Goal: Task Accomplishment & Management: Manage account settings

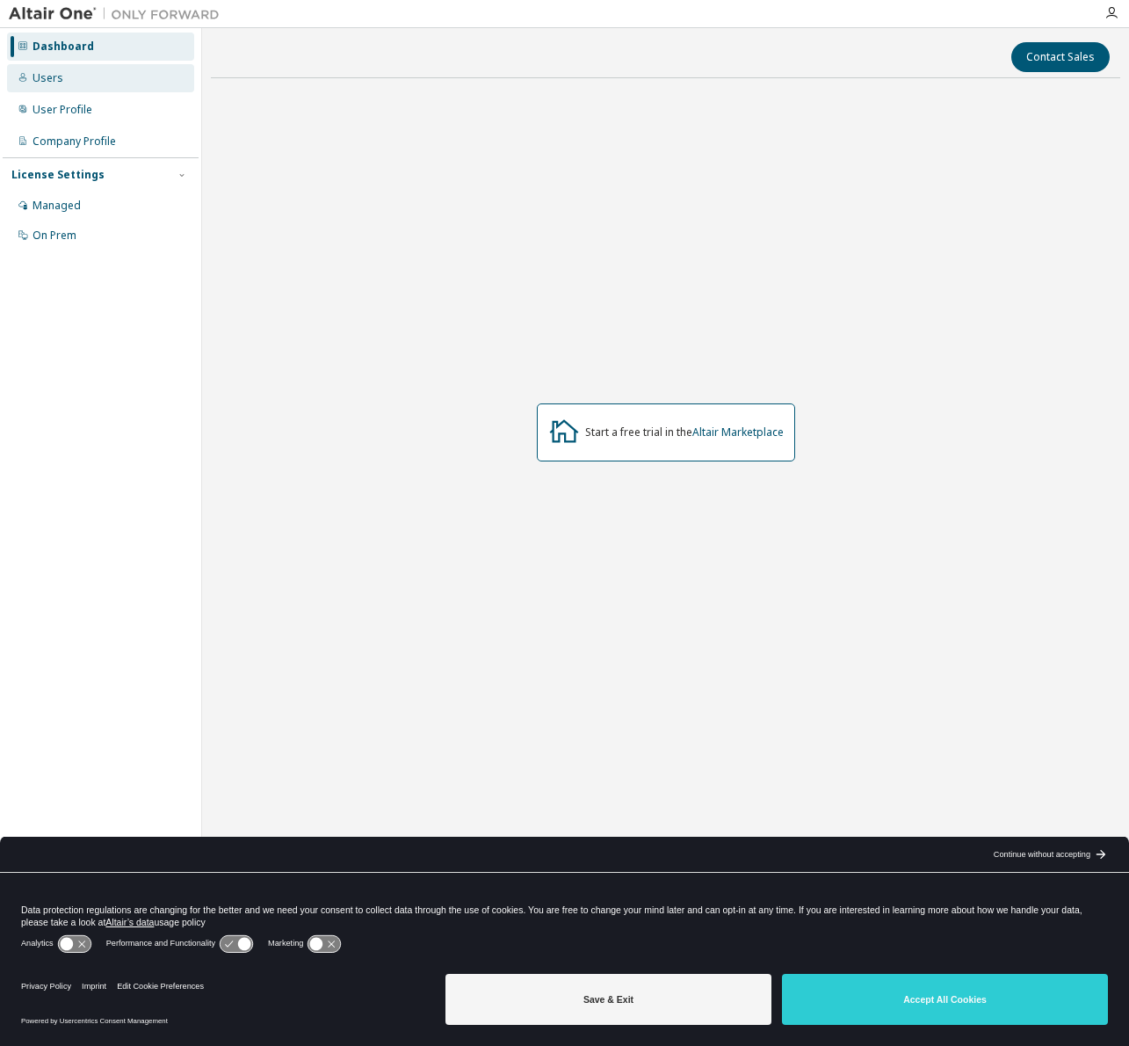
click at [34, 76] on div "Users" at bounding box center [48, 78] width 31 height 14
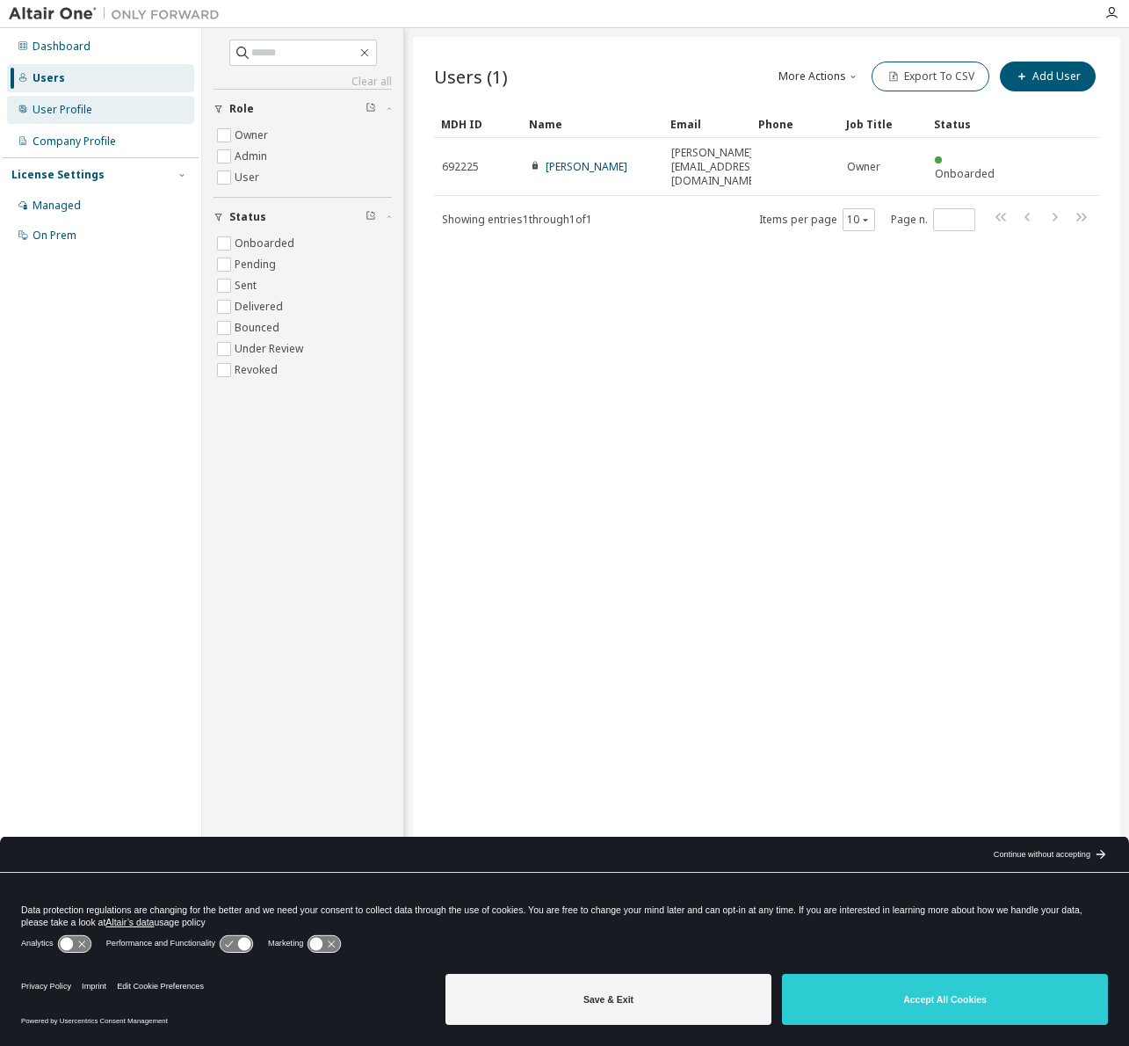
click at [55, 111] on div "User Profile" at bounding box center [63, 110] width 60 height 14
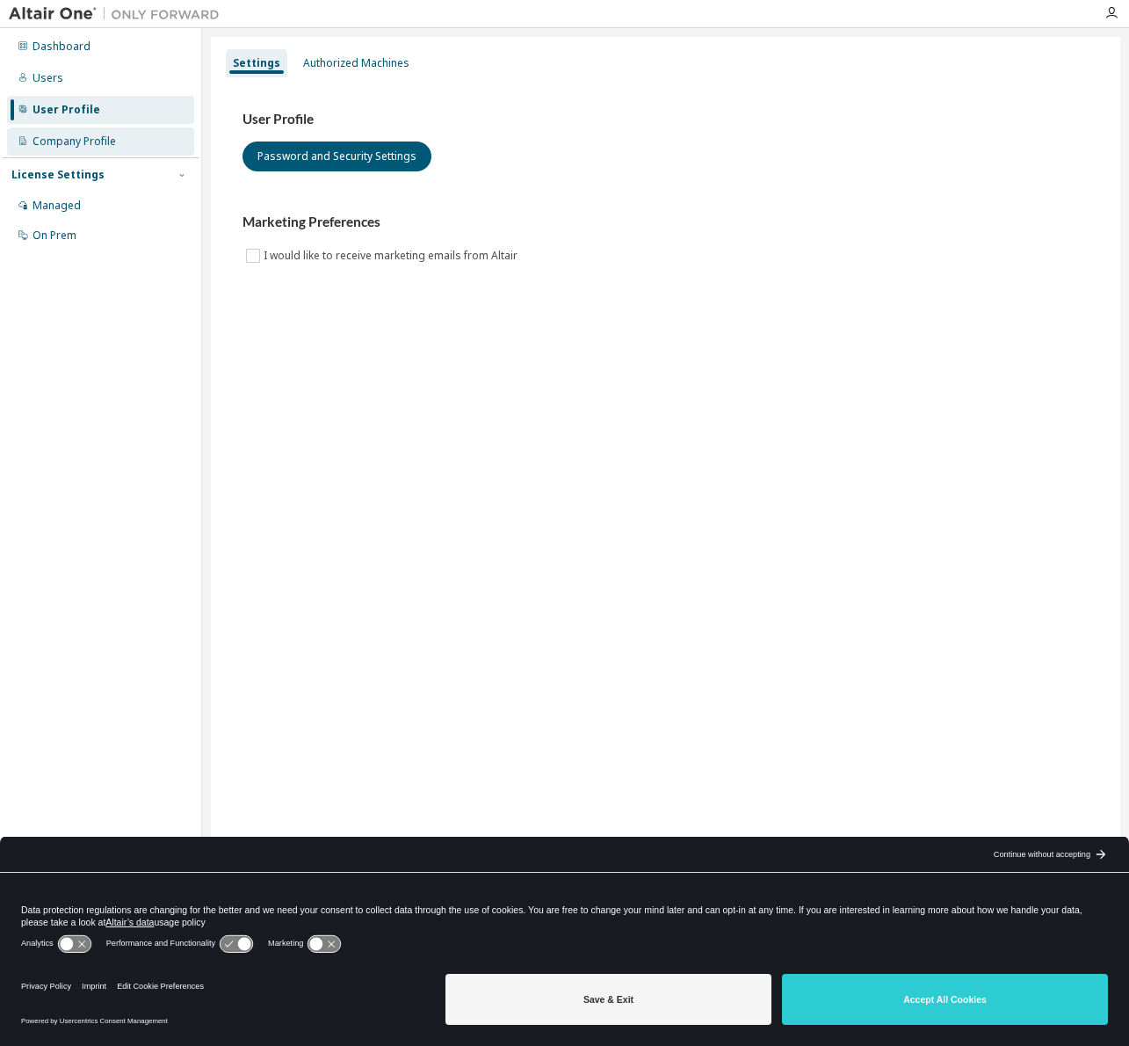
click at [65, 139] on div "Company Profile" at bounding box center [74, 141] width 83 height 14
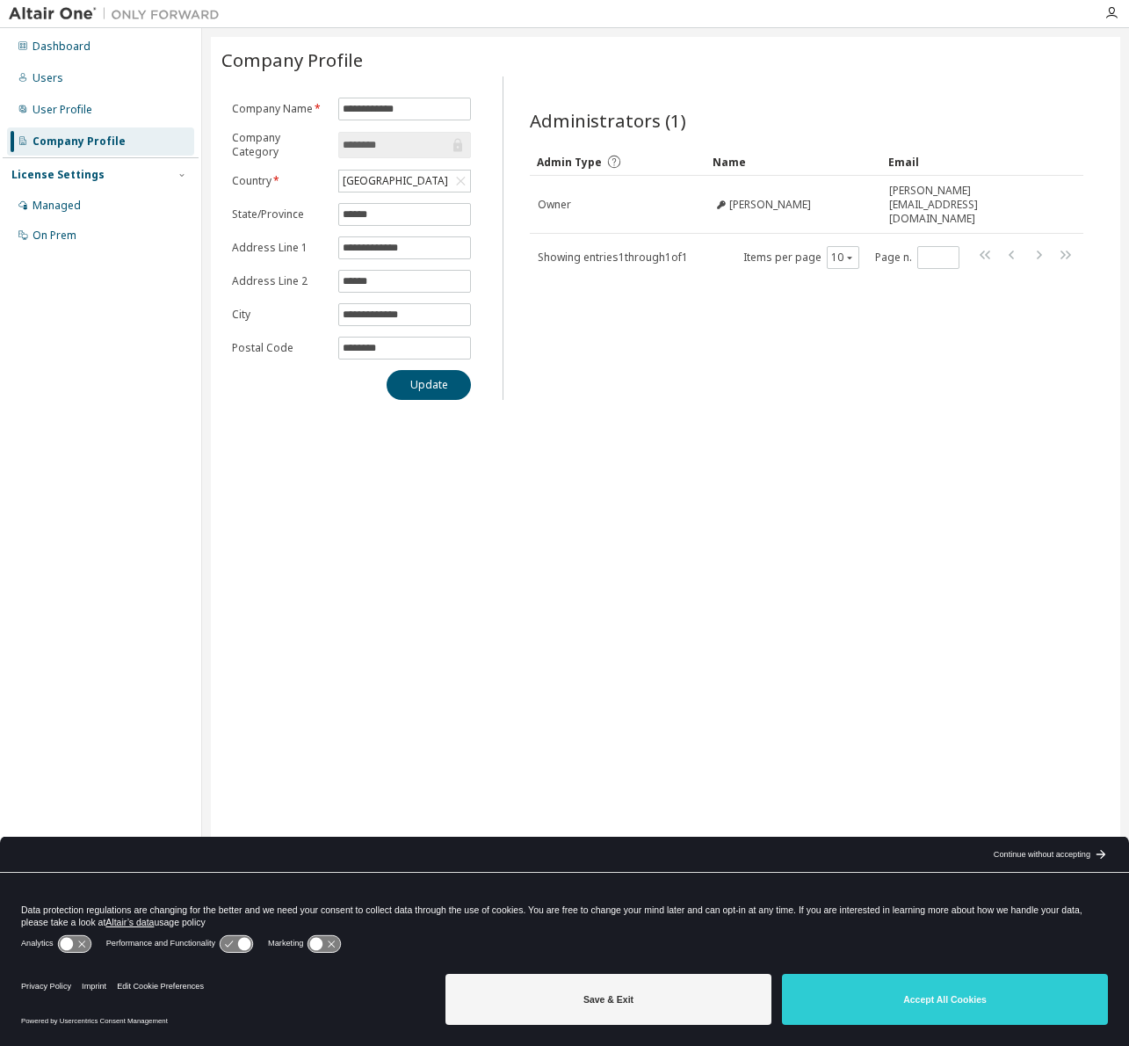
click at [62, 178] on div "License Settings" at bounding box center [57, 175] width 93 height 14
click at [62, 205] on div "Managed" at bounding box center [57, 206] width 48 height 14
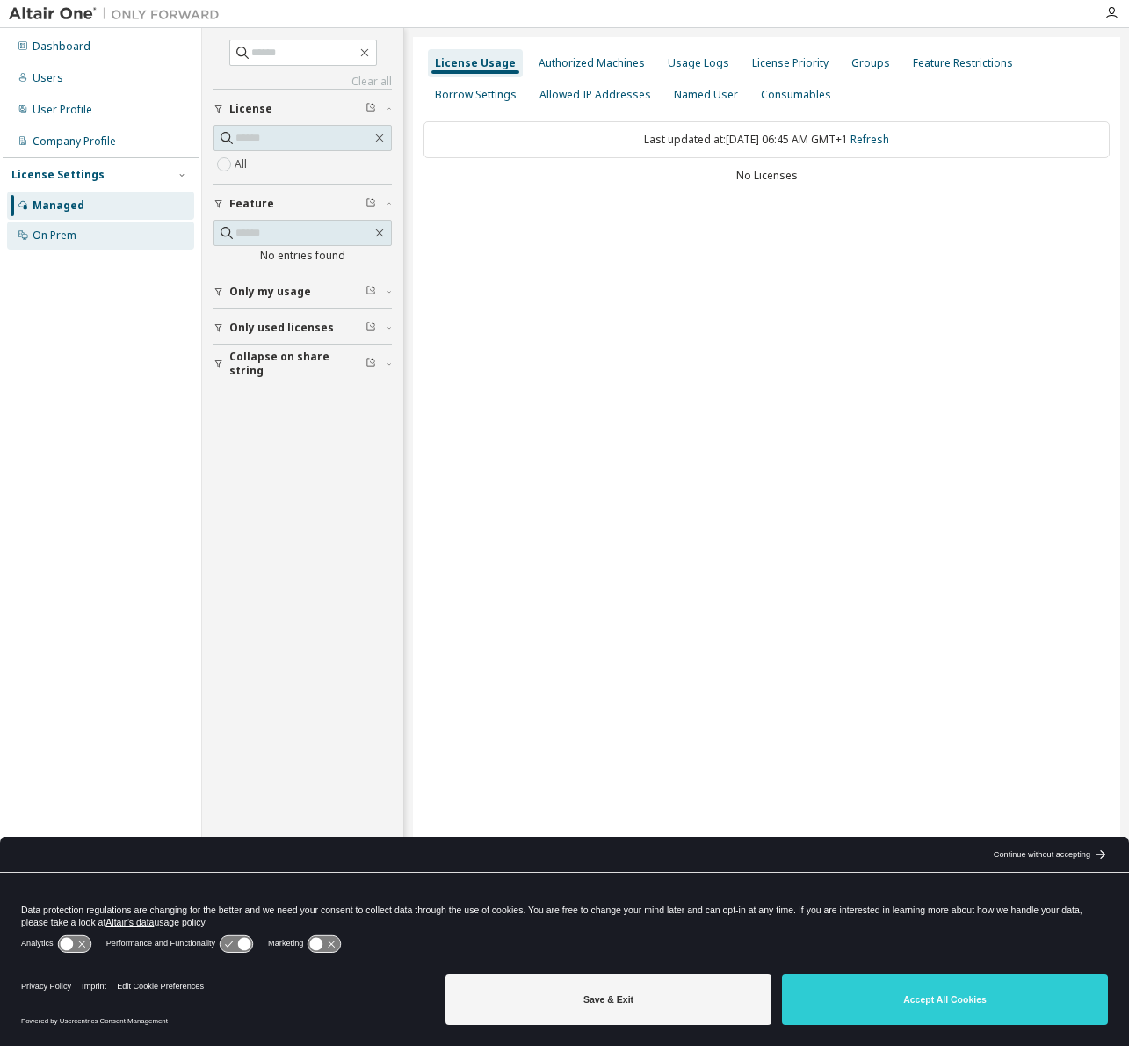
click at [74, 236] on div "On Prem" at bounding box center [55, 235] width 44 height 14
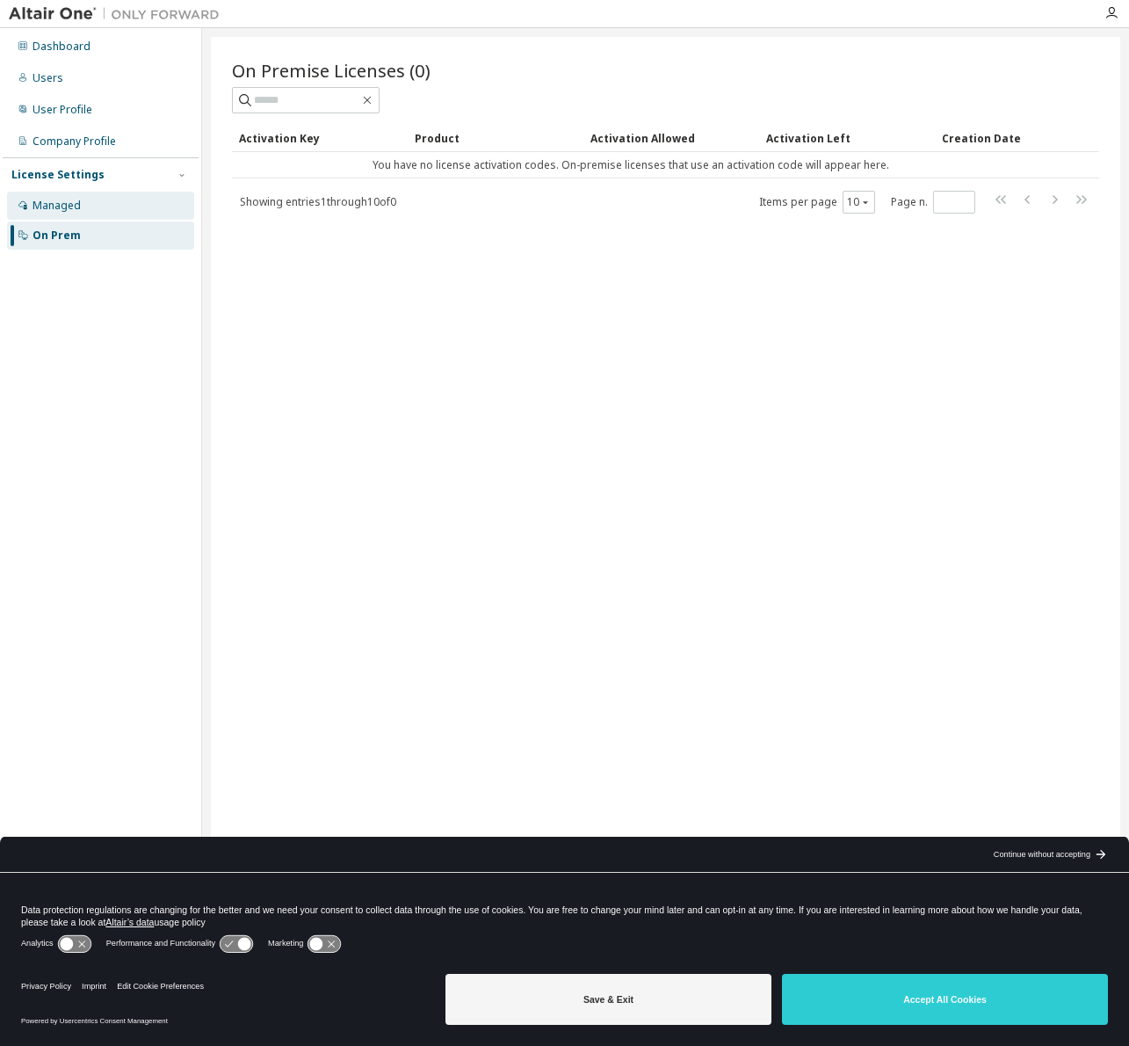
click at [67, 206] on div "Managed" at bounding box center [57, 206] width 48 height 14
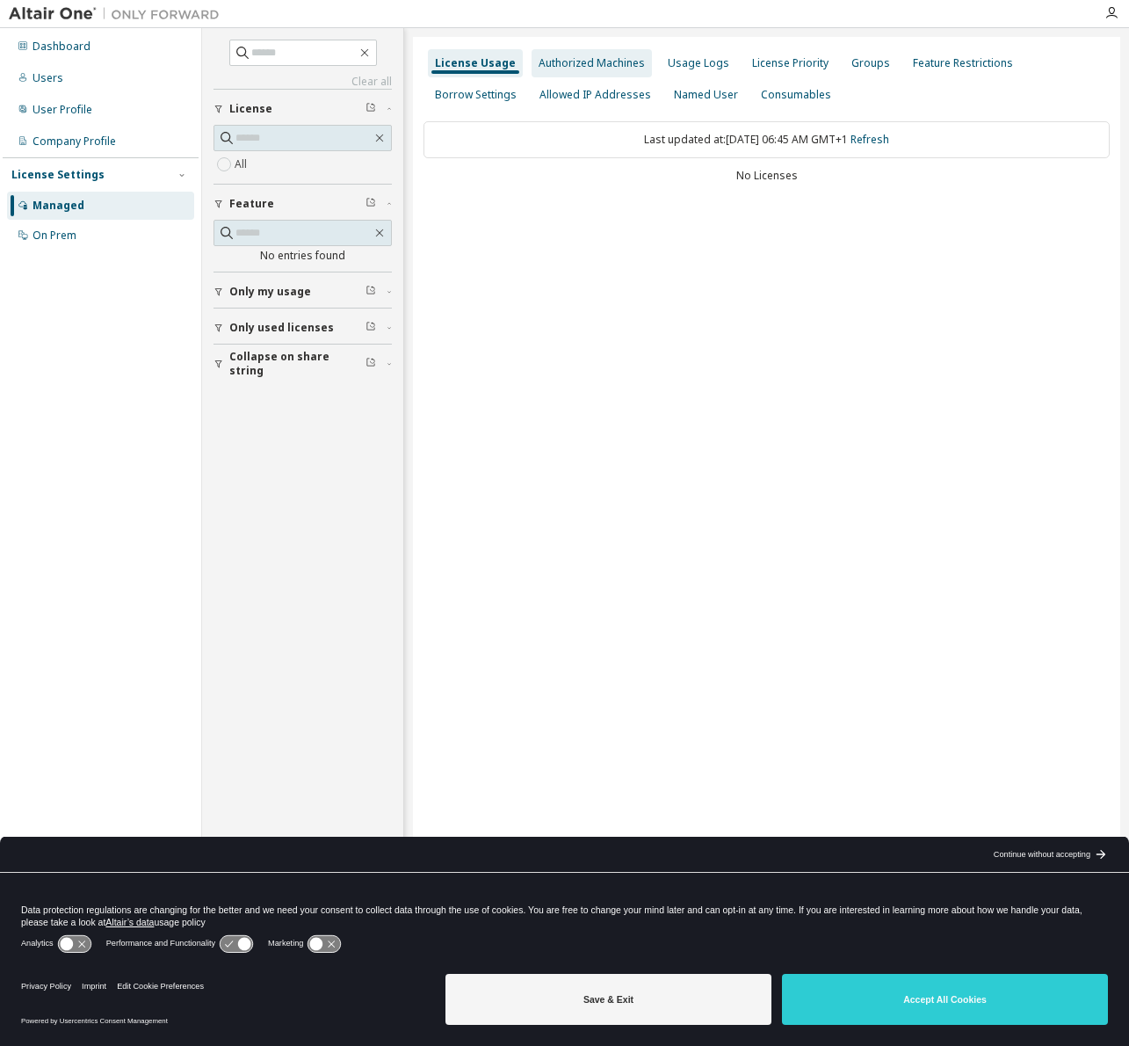
click at [623, 62] on div "Authorized Machines" at bounding box center [592, 63] width 106 height 14
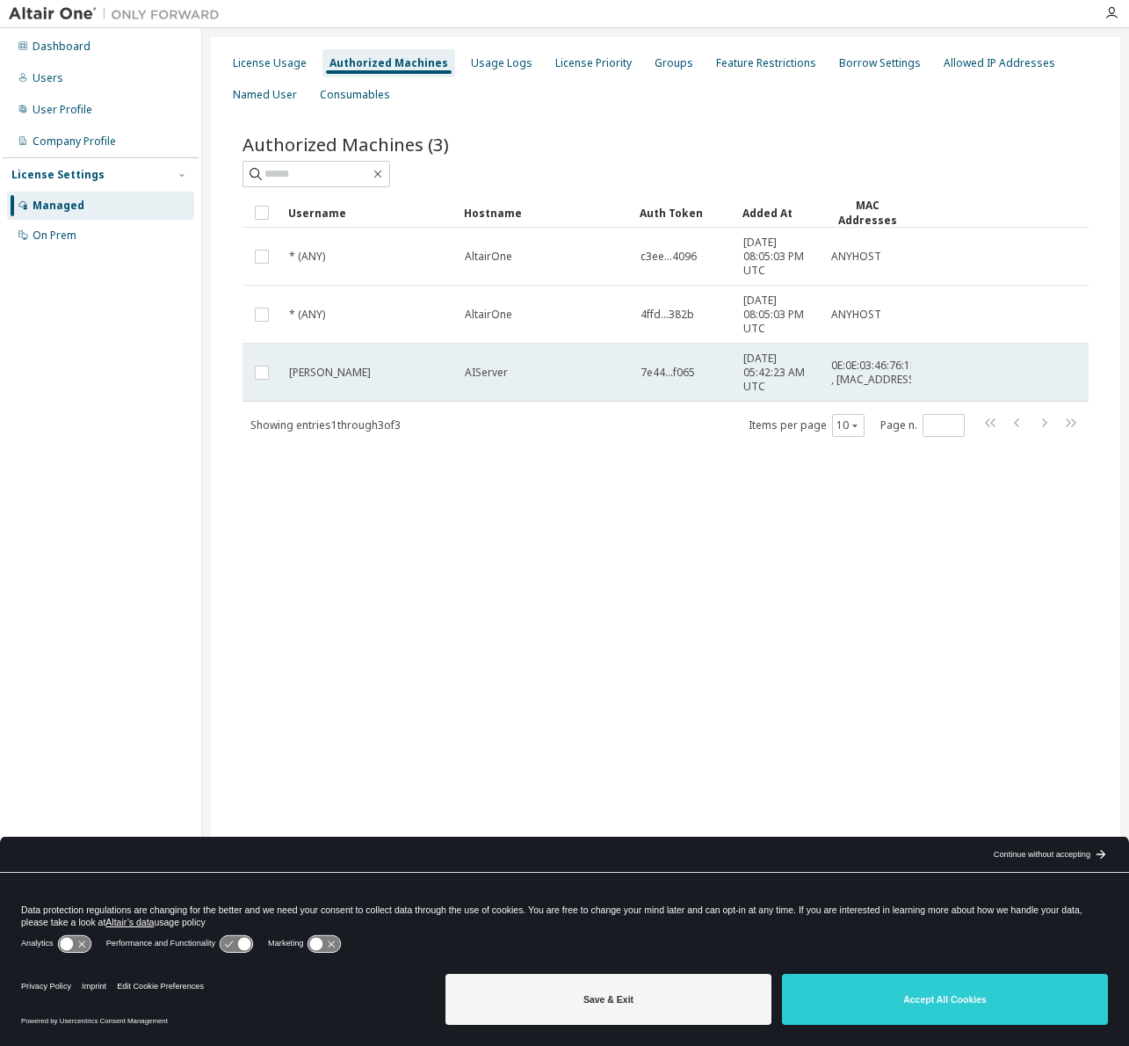
click at [674, 368] on span "7e44...f065" at bounding box center [668, 373] width 54 height 14
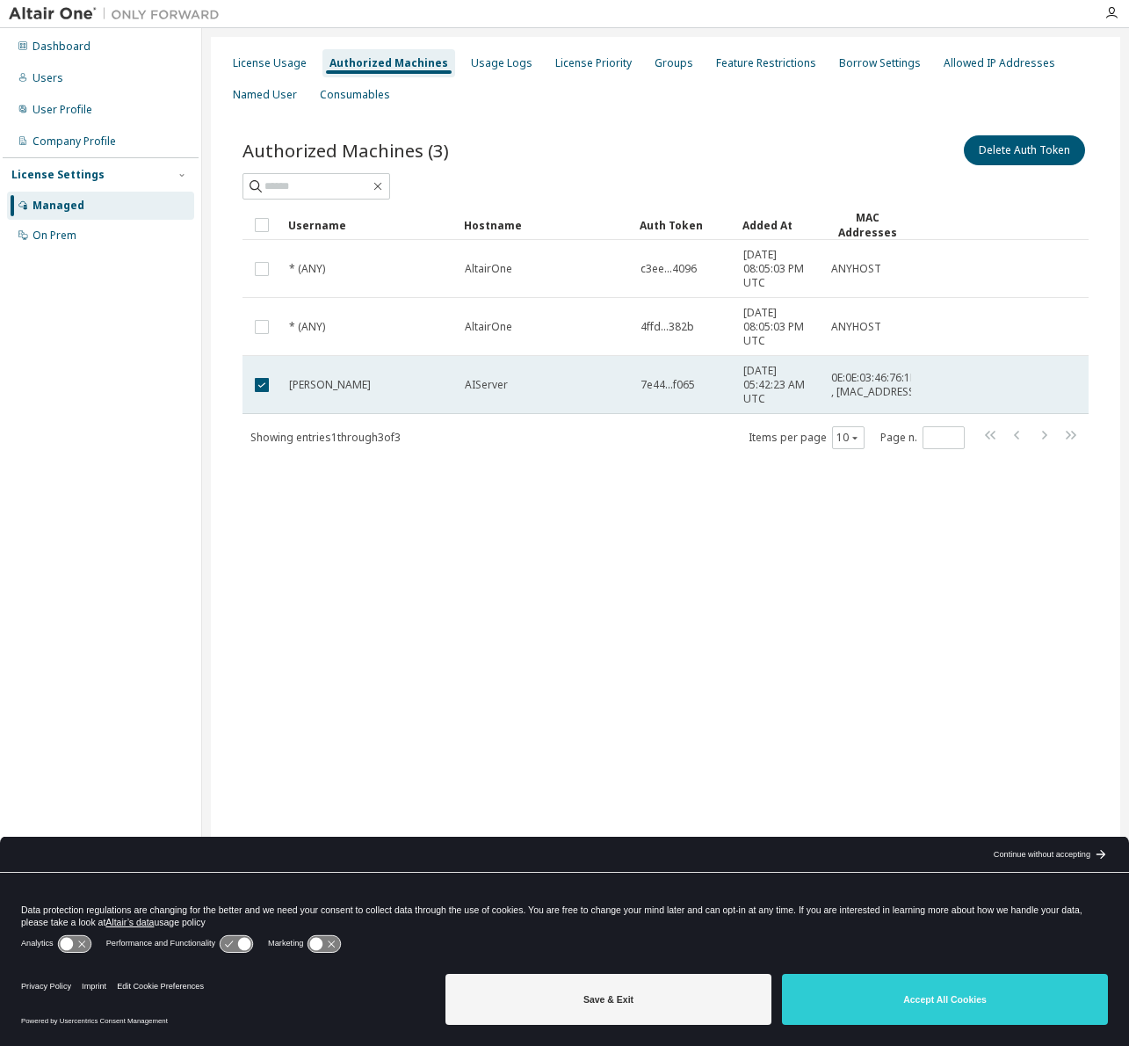
click at [673, 393] on td "7e44...f065" at bounding box center [684, 385] width 103 height 58
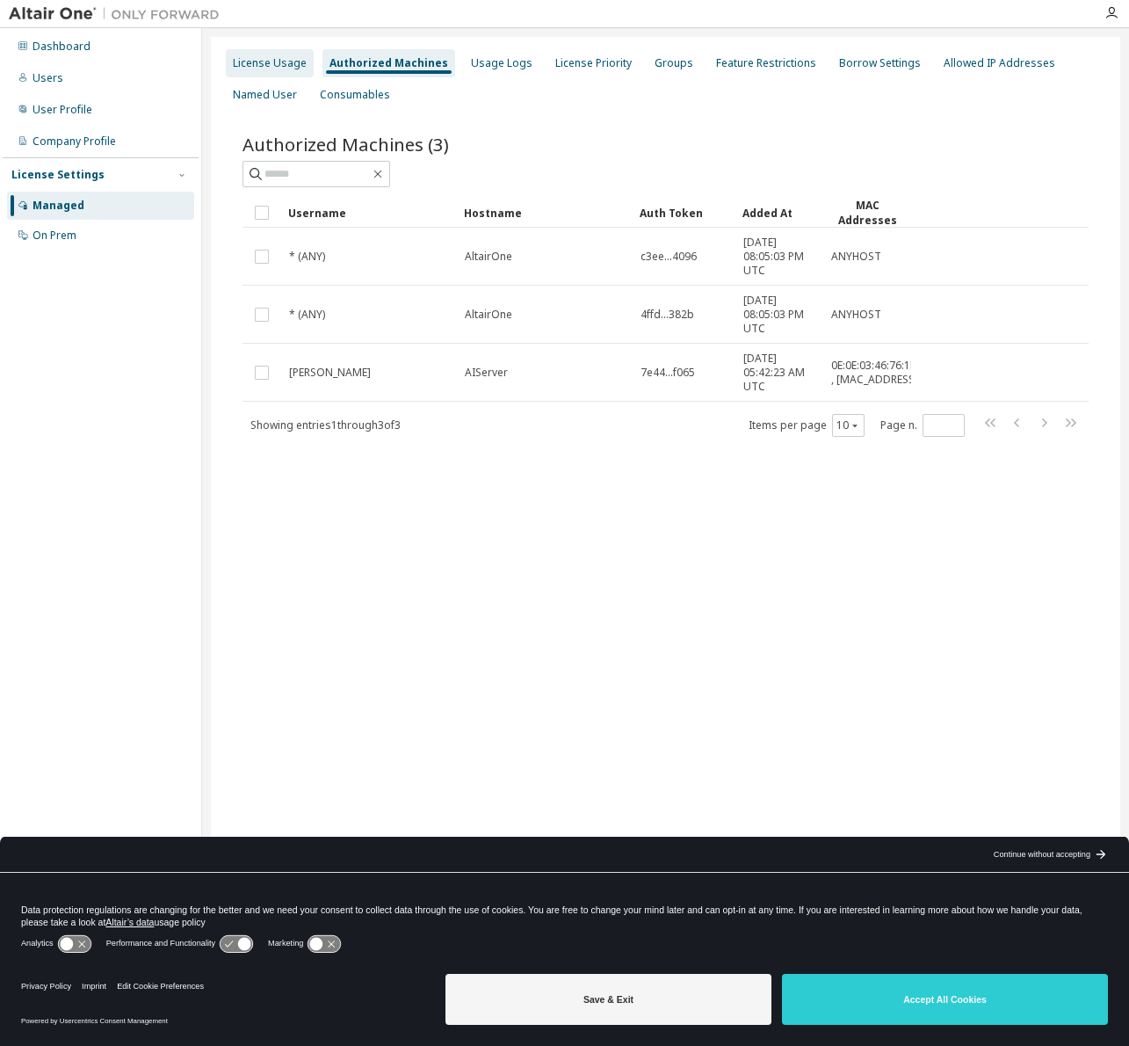
click at [279, 69] on div "License Usage" at bounding box center [270, 63] width 74 height 14
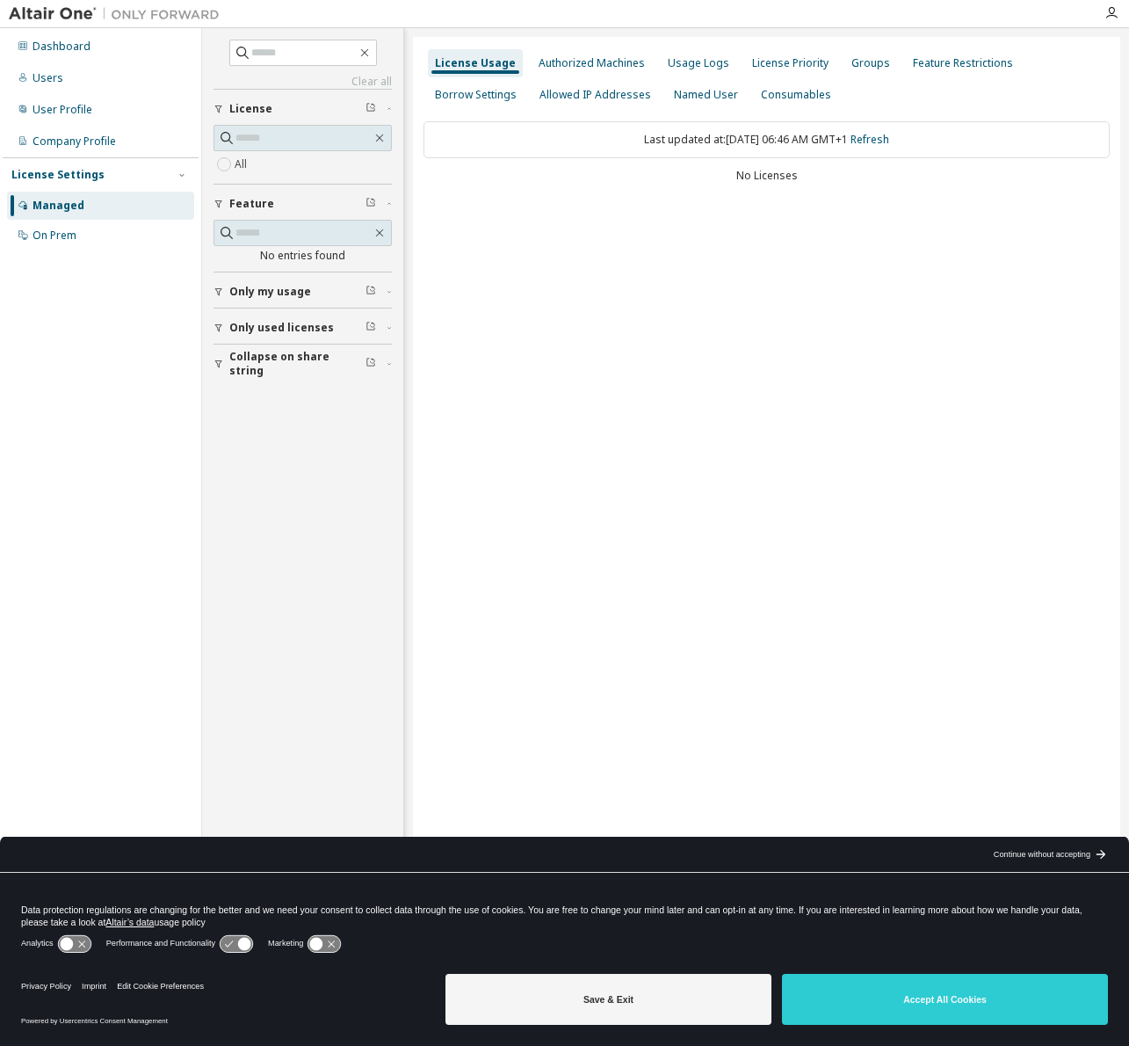
click at [251, 163] on div "All" at bounding box center [303, 164] width 178 height 21
click at [243, 164] on label "All" at bounding box center [243, 164] width 16 height 21
click at [272, 292] on div "Collapse on share string Only used licenses Only my usage Feature No entries fo…" at bounding box center [303, 234] width 178 height 291
click at [272, 290] on span "Only my usage" at bounding box center [270, 292] width 82 height 14
click at [220, 373] on button "Only used licenses" at bounding box center [303, 378] width 178 height 39
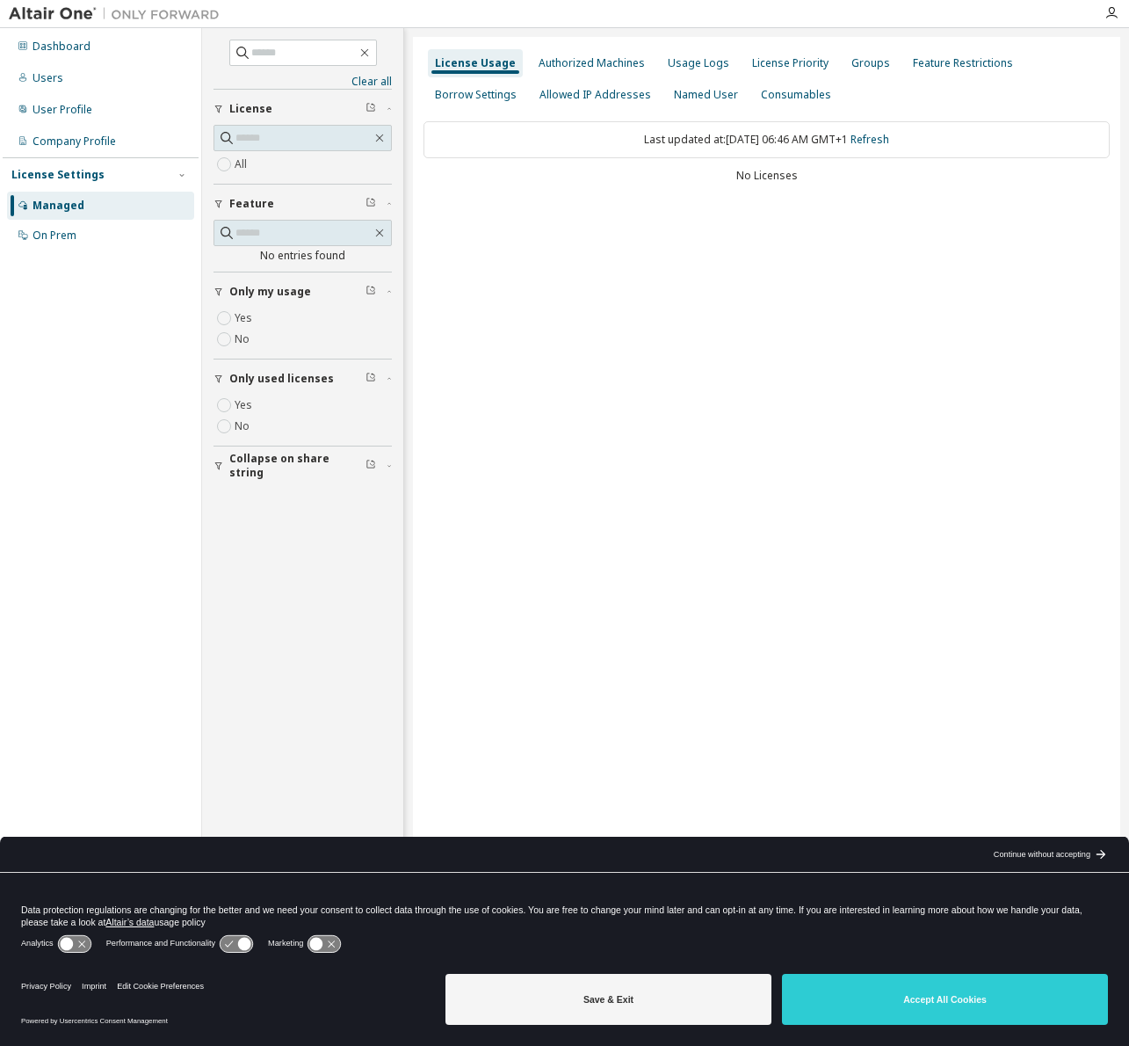
click at [242, 409] on label "Yes" at bounding box center [245, 405] width 21 height 21
